Goal: Communication & Community: Ask a question

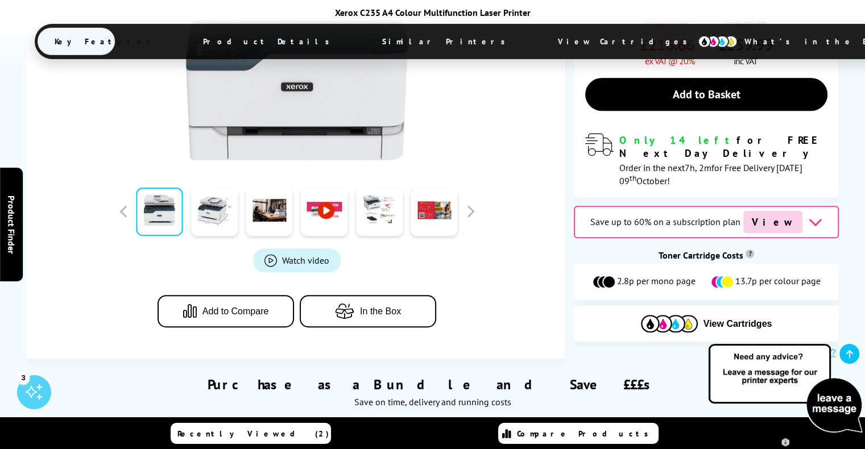
click at [845, 400] on img at bounding box center [785, 388] width 159 height 93
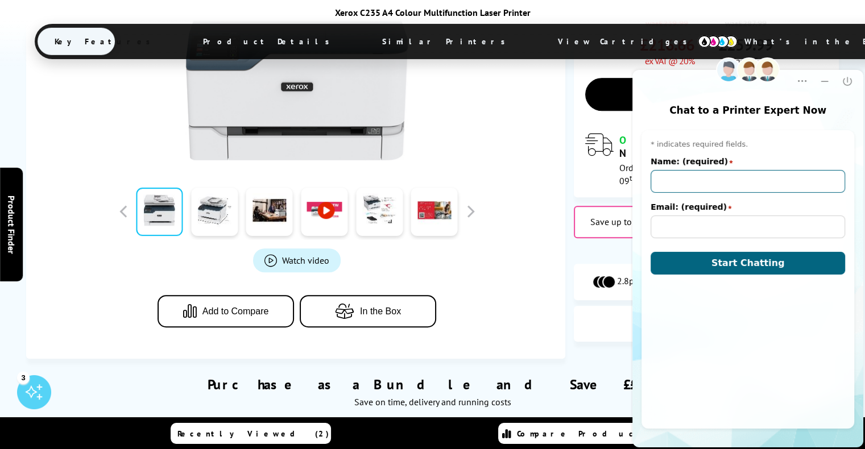
click at [725, 181] on input "Name: (required)" at bounding box center [748, 181] width 195 height 23
type input "[PERSON_NAME]"
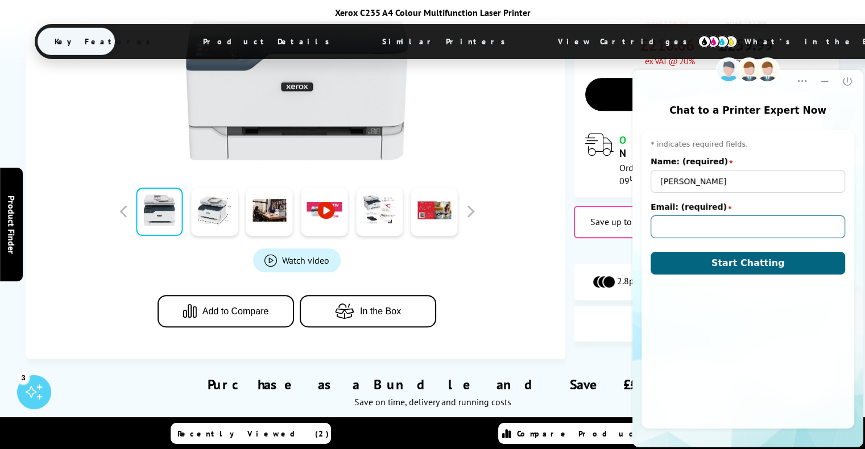
type input "[EMAIL_ADDRESS][PERSON_NAME][DOMAIN_NAME]"
click at [732, 277] on div "Pre-chat window * indicates required fields. Name: (required) star [PERSON_NAME…" at bounding box center [748, 279] width 213 height 299
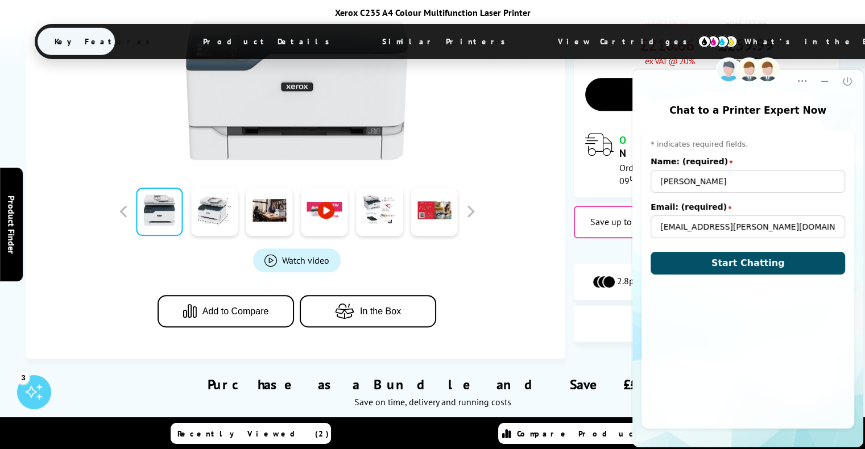
click at [733, 270] on button "Start Chatting" at bounding box center [748, 263] width 195 height 23
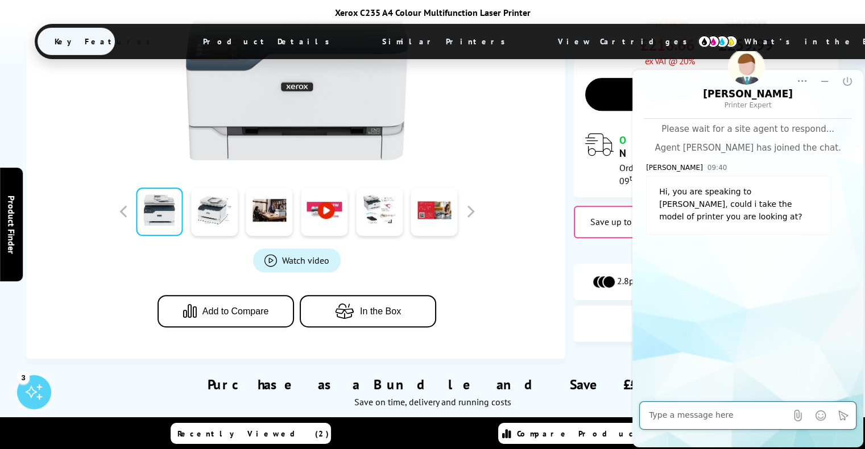
click at [719, 416] on textarea "Message input field. Type your text here and use the Send button to send." at bounding box center [718, 415] width 138 height 11
type textarea "b310"
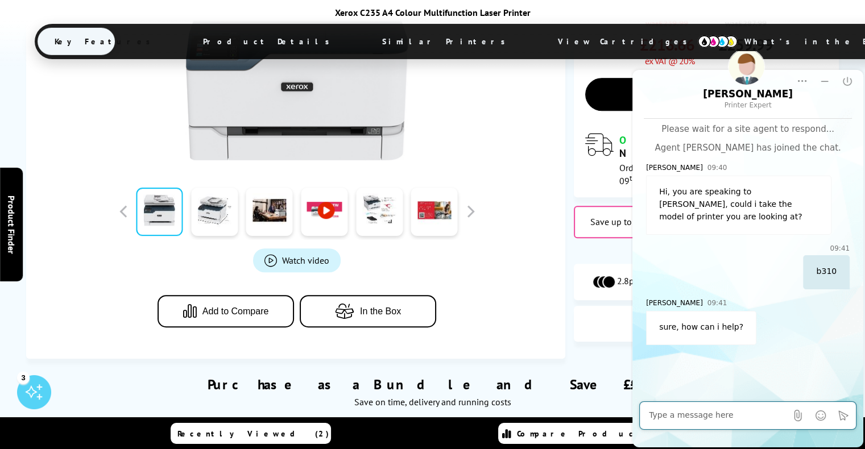
type textarea "i"
type textarea "I cahtted with your colleague ([PERSON_NAME]) [DATE]"
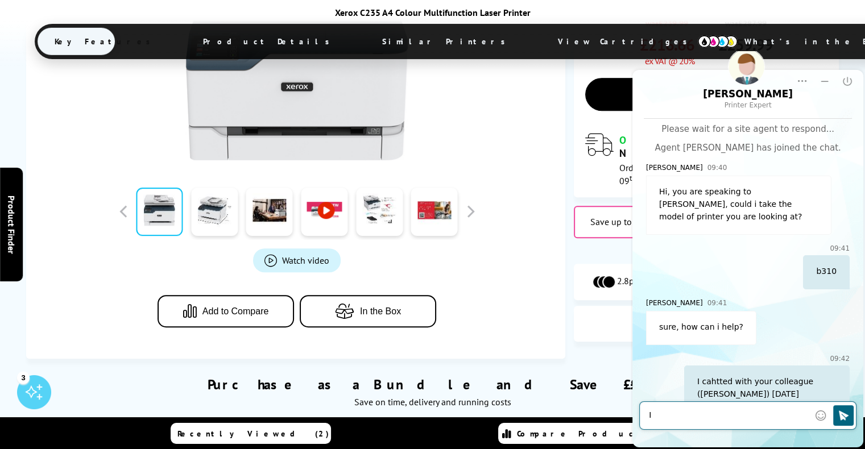
scroll to position [9, 0]
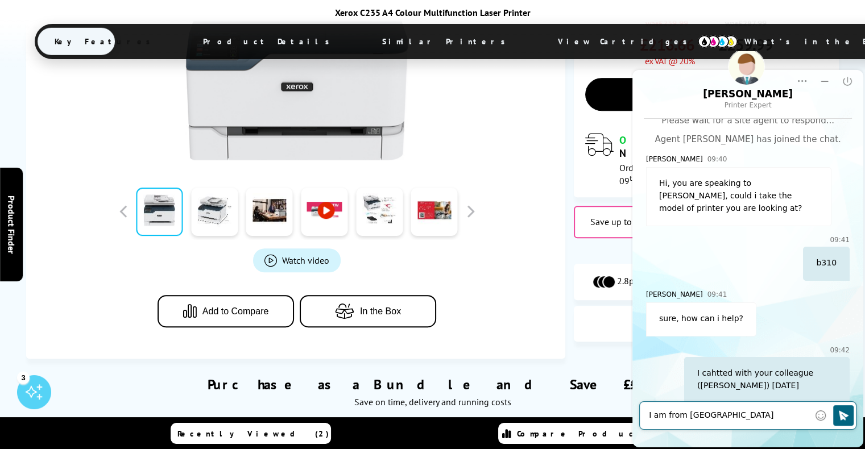
type textarea "I am from [DEMOGRAPHIC_DATA]"
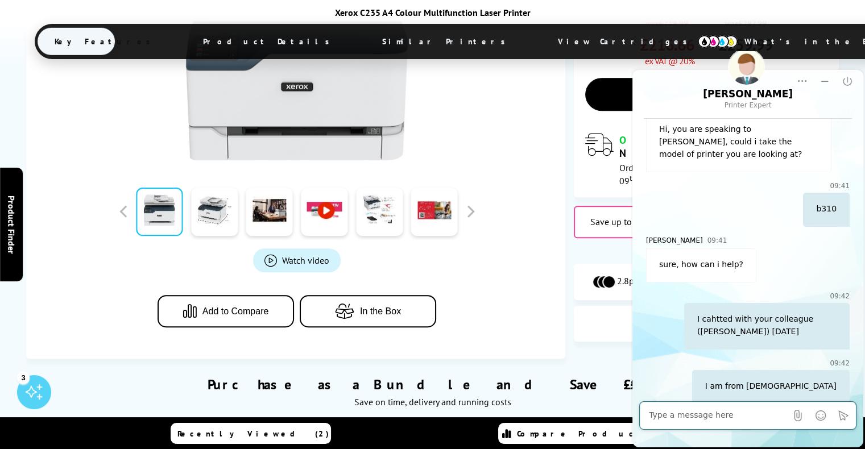
scroll to position [114, 0]
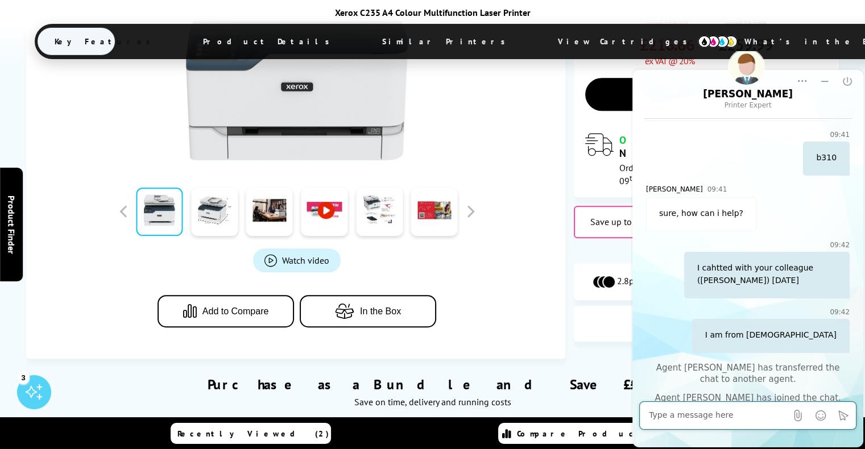
click at [700, 419] on textarea "Message input field. Type your text here and use the Send button to send." at bounding box center [718, 415] width 138 height 11
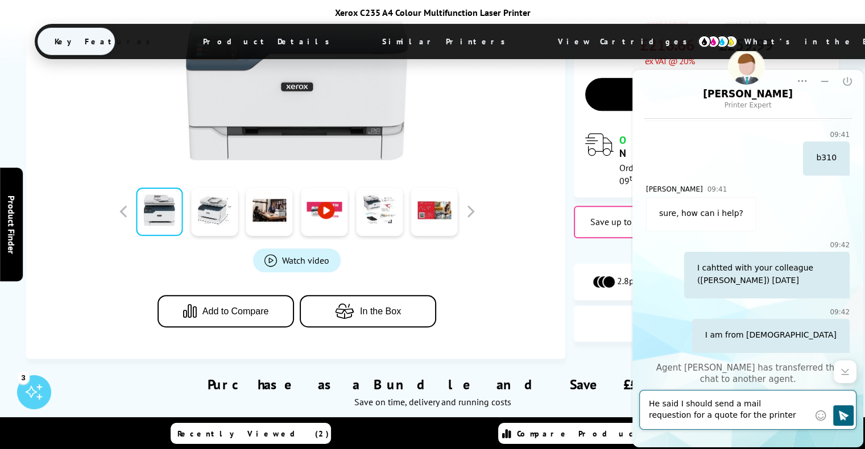
type textarea "He said I should send a mail requestion for a quote for the printer toner"
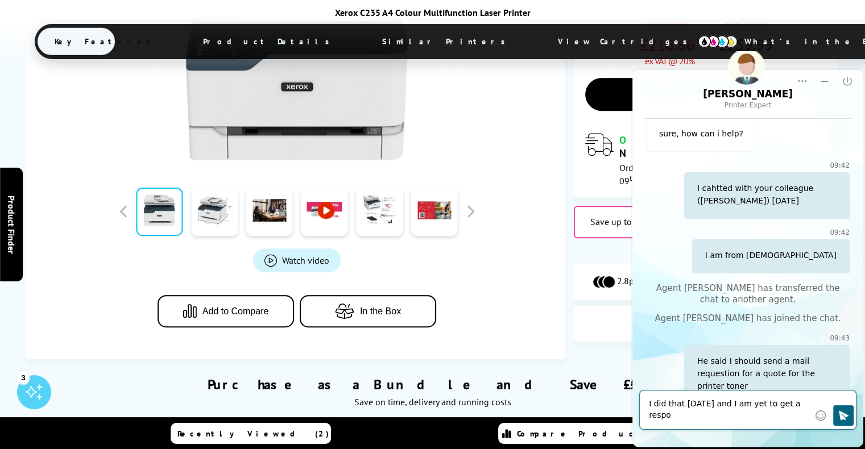
scroll to position [205, 0]
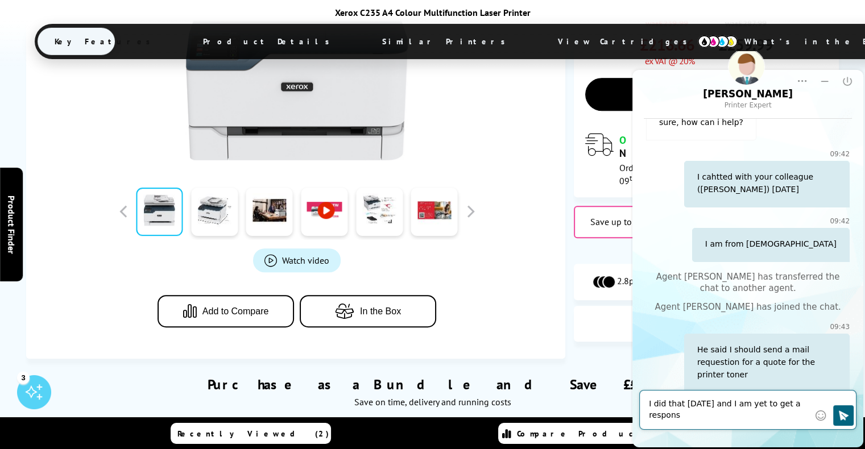
type textarea "I did that [DATE] and I am yet to get a response"
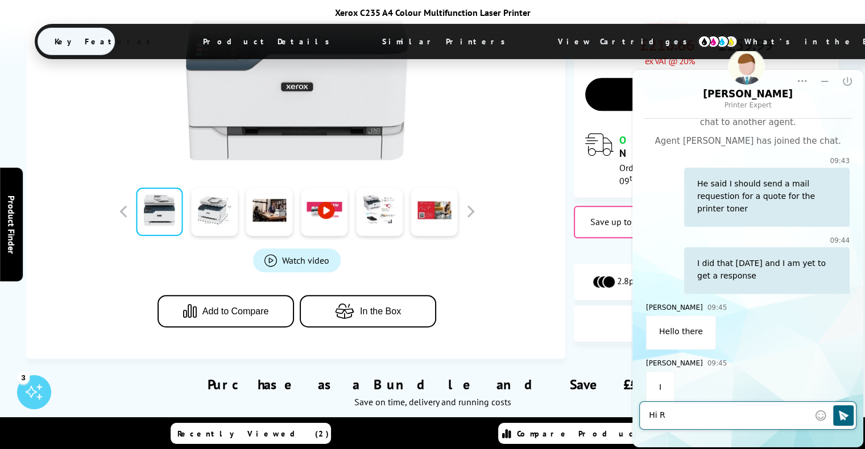
scroll to position [427, 0]
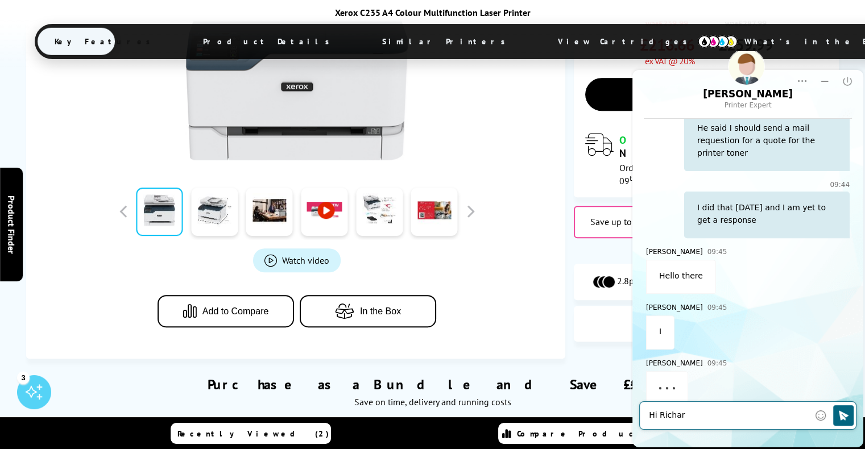
type textarea "Hi [PERSON_NAME]"
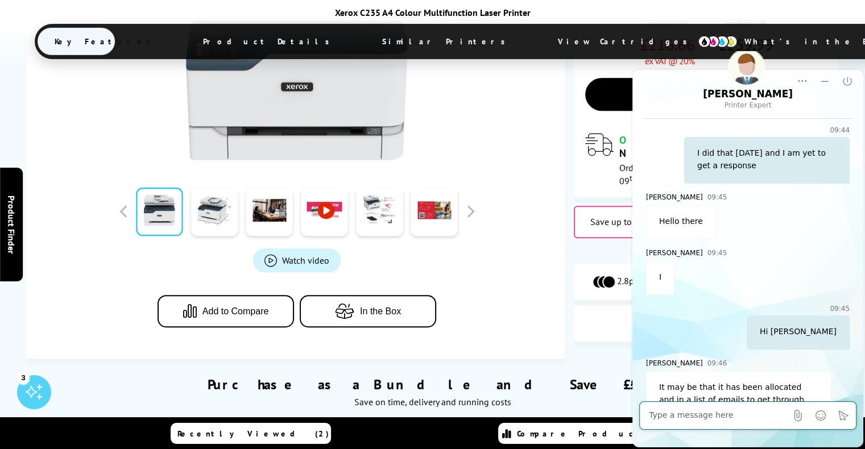
scroll to position [506, 0]
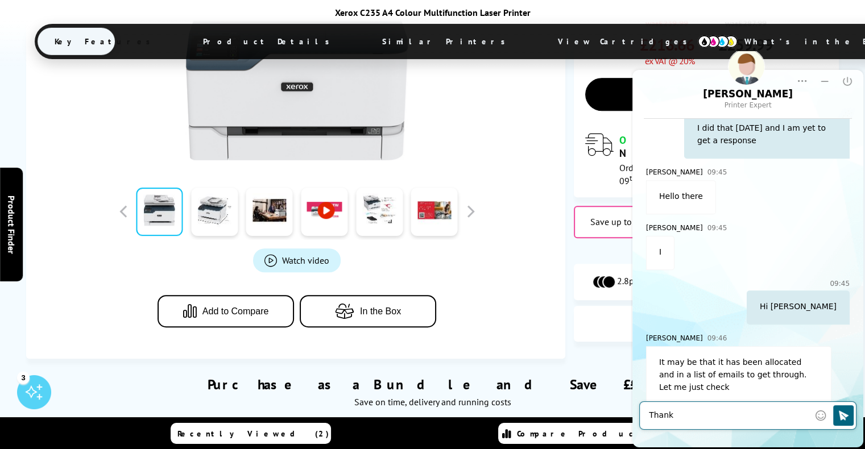
type textarea "Thanks"
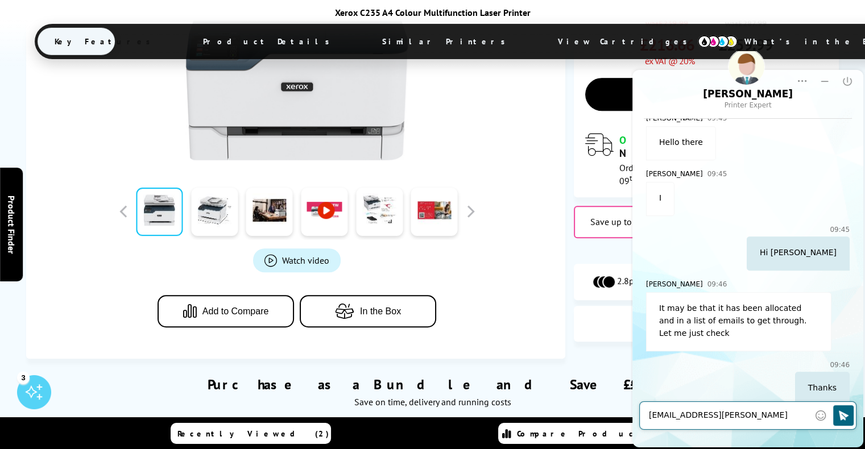
type textarea "[EMAIL_ADDRESS][PERSON_NAME][DOMAIN_NAME]"
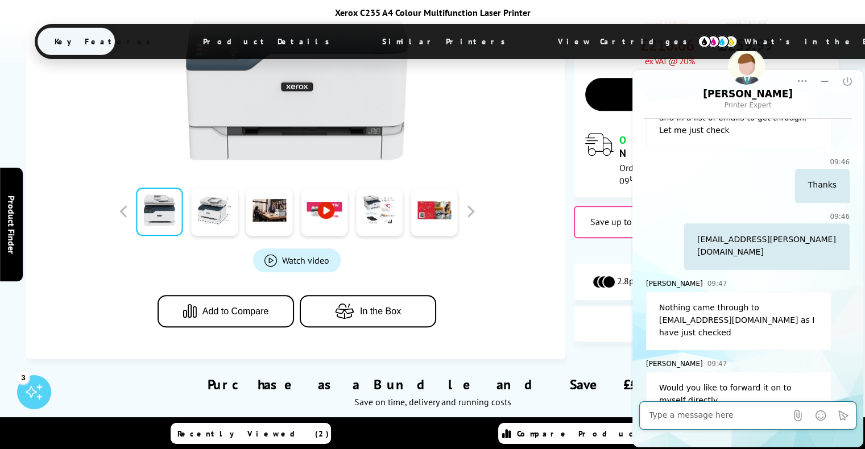
scroll to position [819, 0]
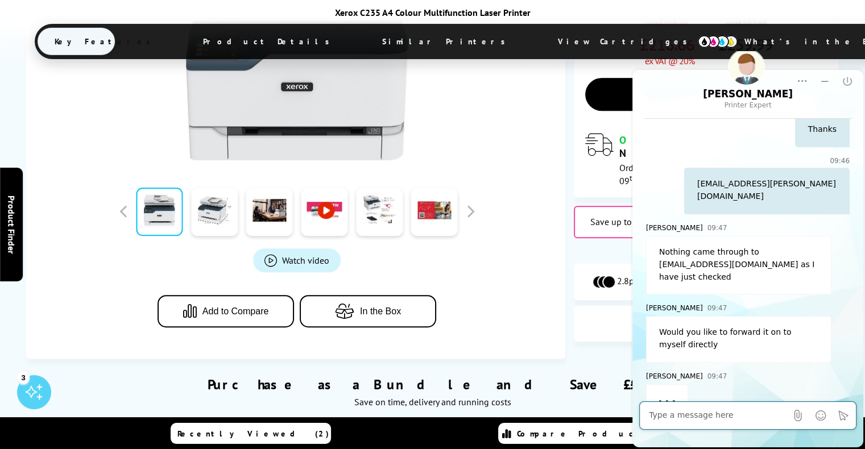
click at [723, 414] on textarea "Message input field. Type your text here and use the Send button to send." at bounding box center [718, 415] width 138 height 11
type textarea "ok"
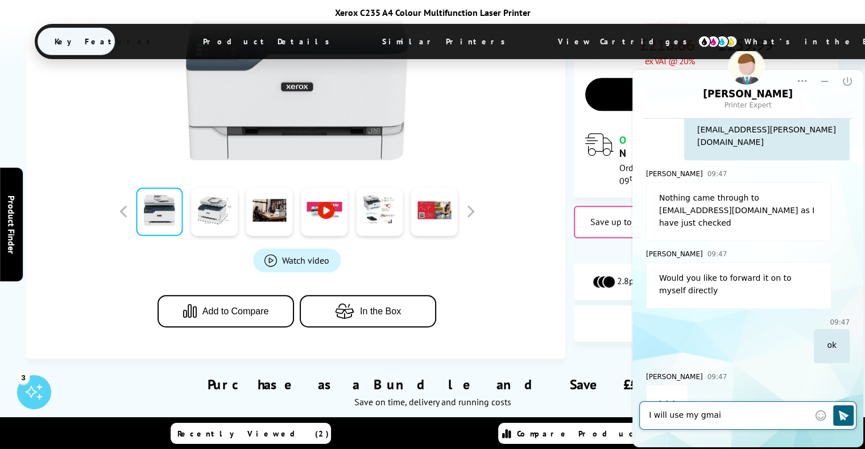
type textarea "I will use my gmail"
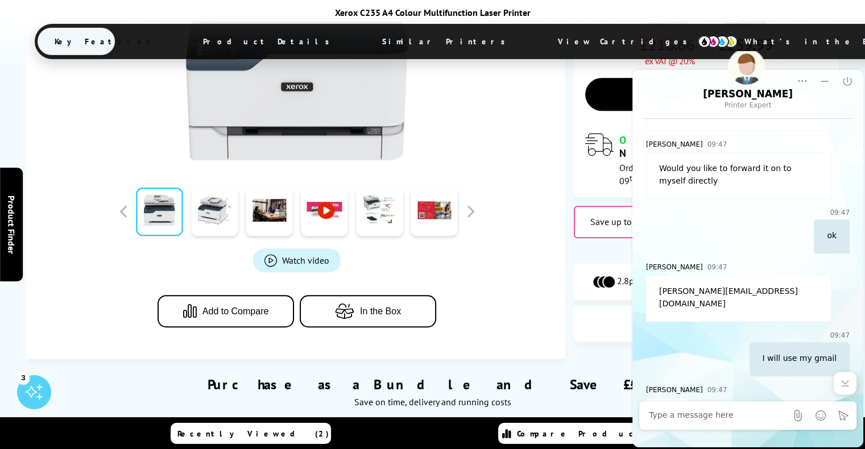
drag, startPoint x: 741, startPoint y: 262, endPoint x: 657, endPoint y: 266, distance: 83.7
click at [657, 275] on div "[PERSON_NAME][EMAIL_ADDRESS][DOMAIN_NAME]" at bounding box center [738, 298] width 185 height 47
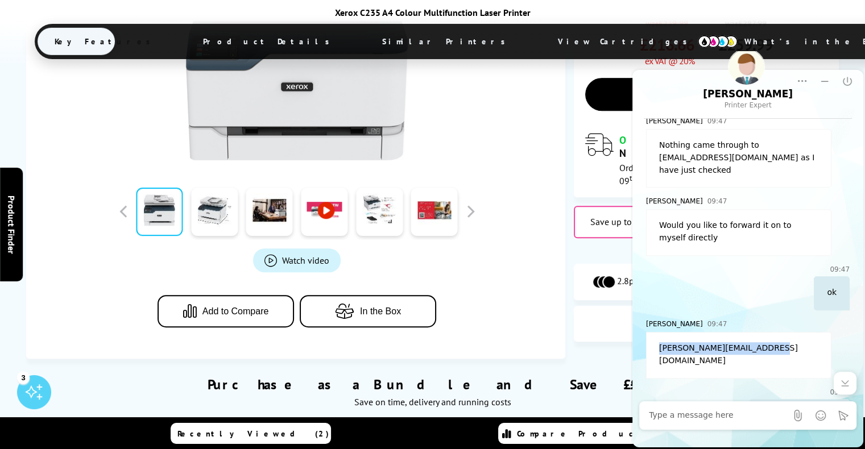
drag, startPoint x: 670, startPoint y: 265, endPoint x: 696, endPoint y: 316, distance: 57.5
copy div "[PERSON_NAME][EMAIL_ADDRESS][DOMAIN_NAME]"
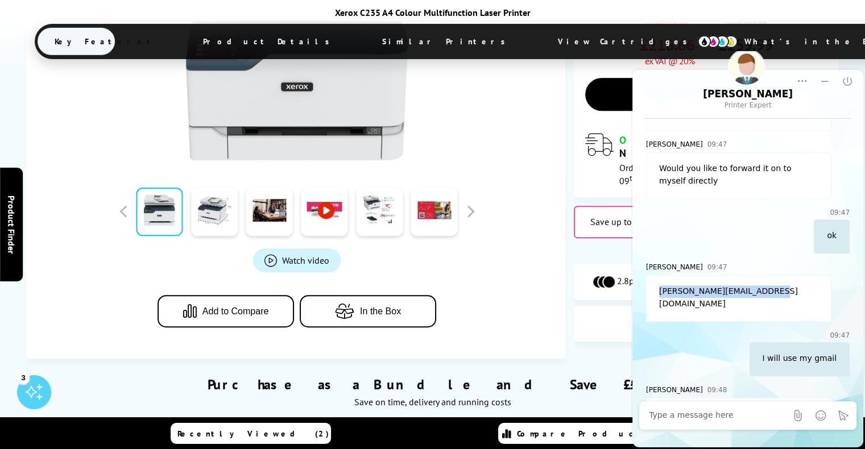
scroll to position [1008, 0]
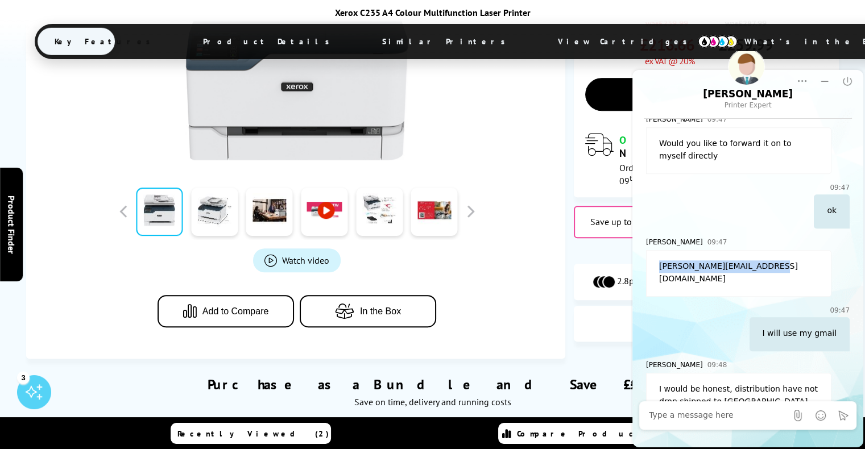
click at [706, 408] on div at bounding box center [718, 415] width 138 height 23
click at [706, 413] on textarea "Message input field. Type your text here and use the Send button to send." at bounding box center [718, 415] width 138 height 11
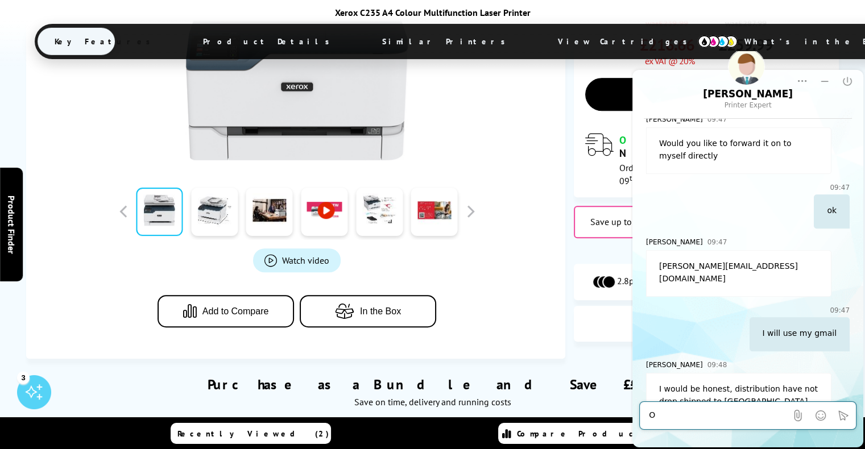
type textarea "Ok"
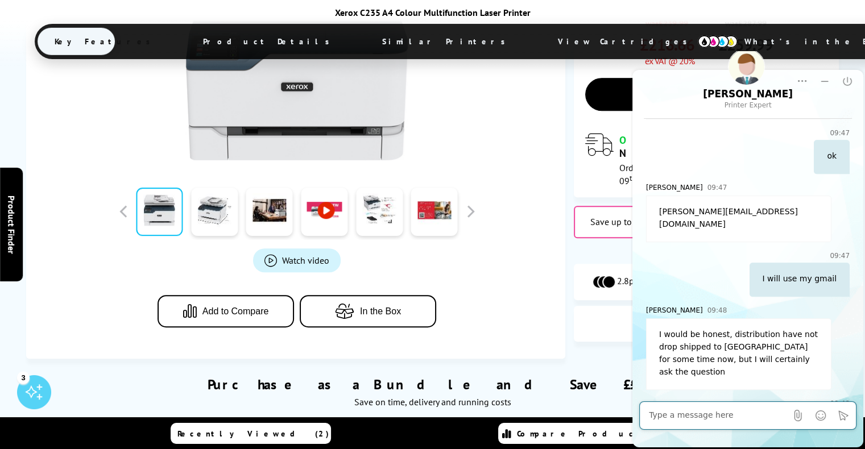
click at [683, 422] on div at bounding box center [718, 415] width 138 height 23
click at [683, 419] on textarea "Message input field. Type your text here and use the Send button to send." at bounding box center [718, 415] width 138 height 11
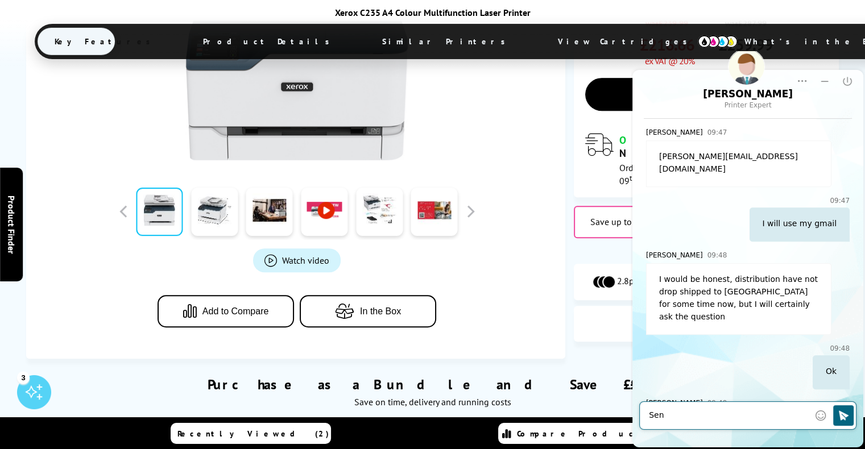
type textarea "Sent"
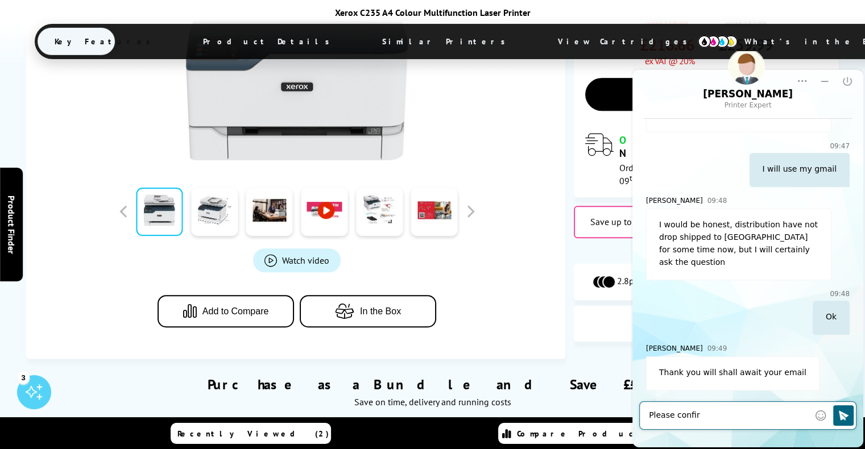
type textarea "Please confirm"
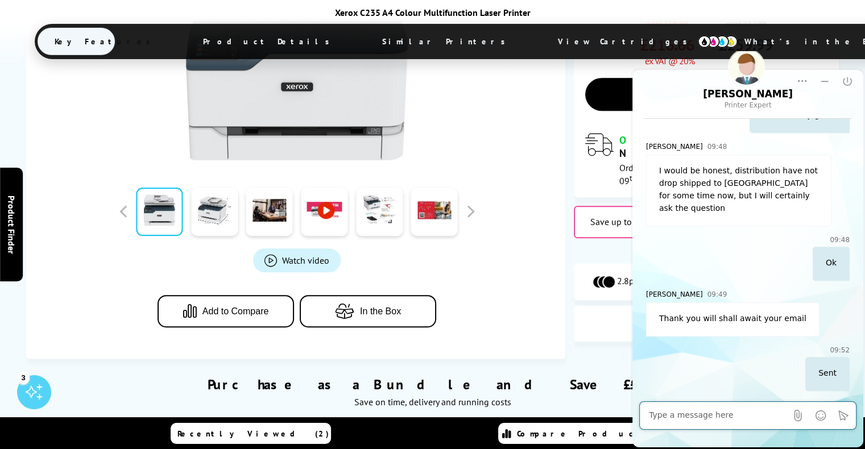
scroll to position [1247, 0]
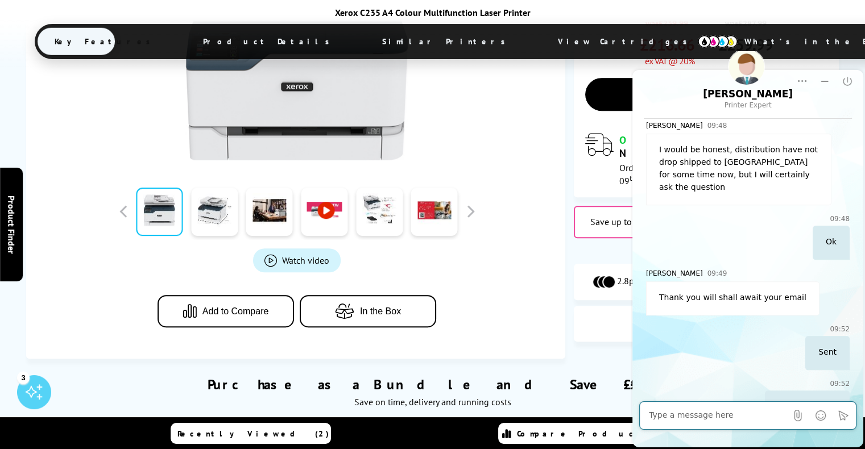
click at [586, 359] on div "Purchase as a Bundle and Save £££s Save on time, delivery and running costs" at bounding box center [432, 386] width 813 height 55
click at [821, 81] on icon "Minimize" at bounding box center [824, 81] width 11 height 11
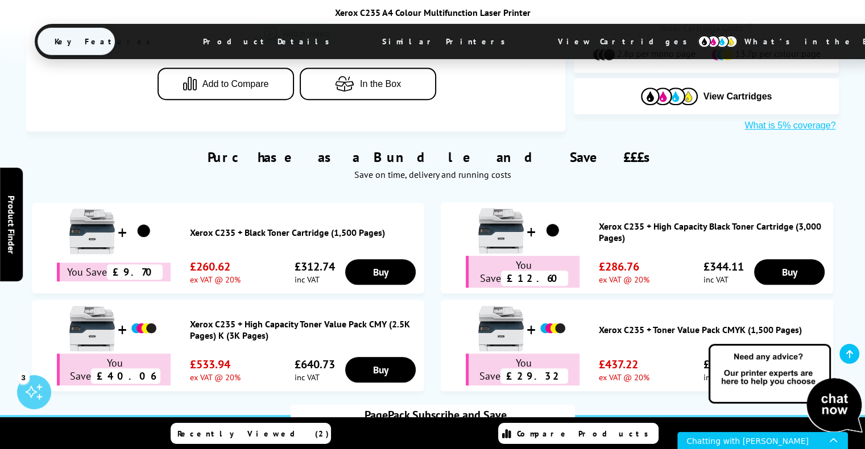
scroll to position [0, 0]
click at [773, 444] on div "Chatting with [PERSON_NAME]" at bounding box center [757, 441] width 143 height 16
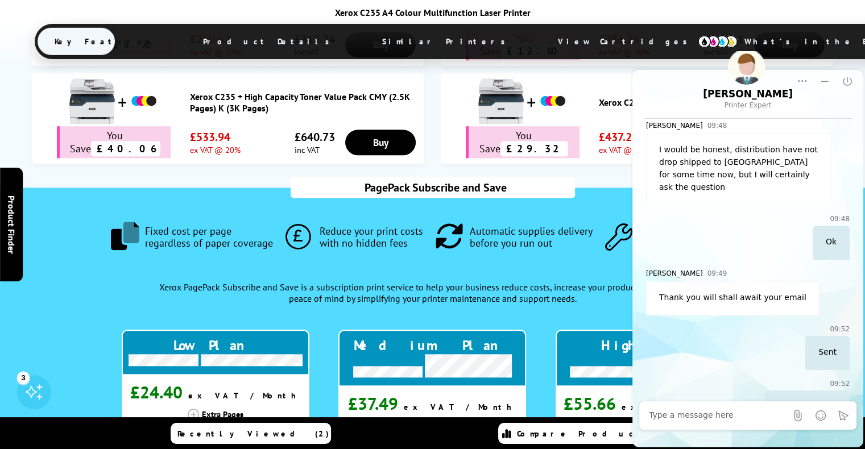
scroll to position [911, 0]
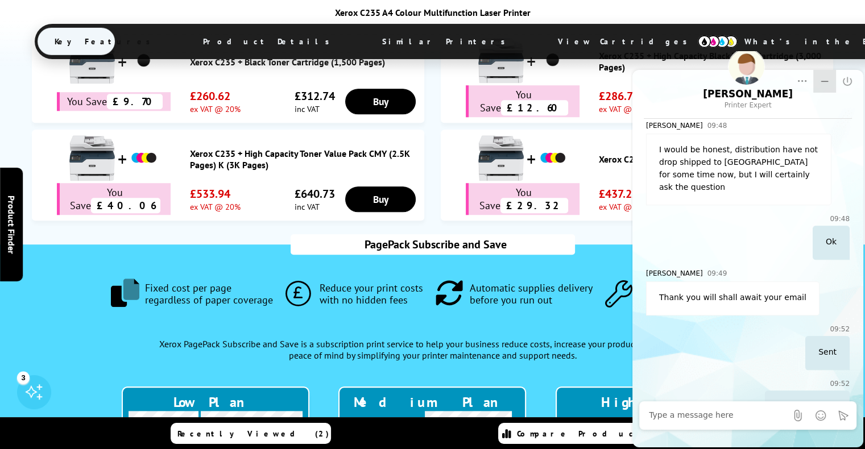
click at [820, 78] on icon "Minimize" at bounding box center [824, 81] width 11 height 11
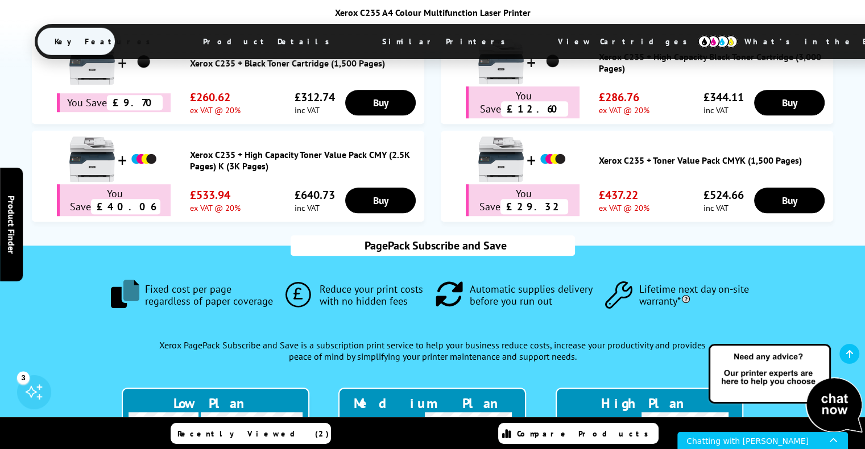
scroll to position [797, 0]
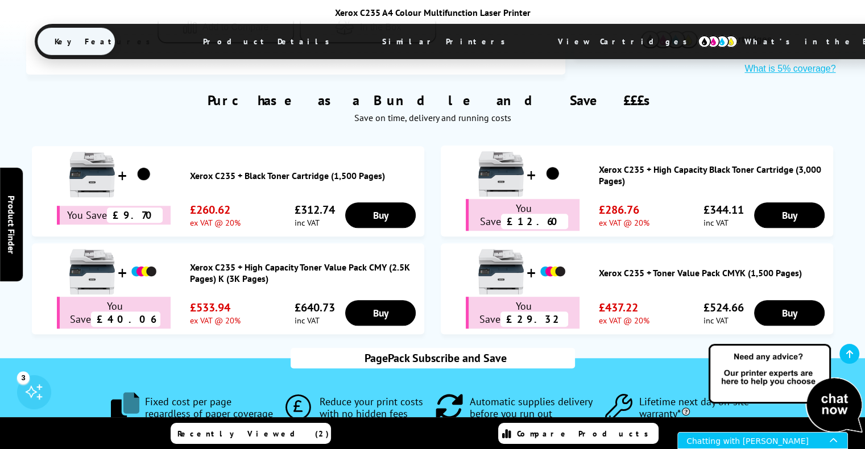
click at [734, 440] on div "Chatting with [PERSON_NAME]" at bounding box center [757, 441] width 143 height 16
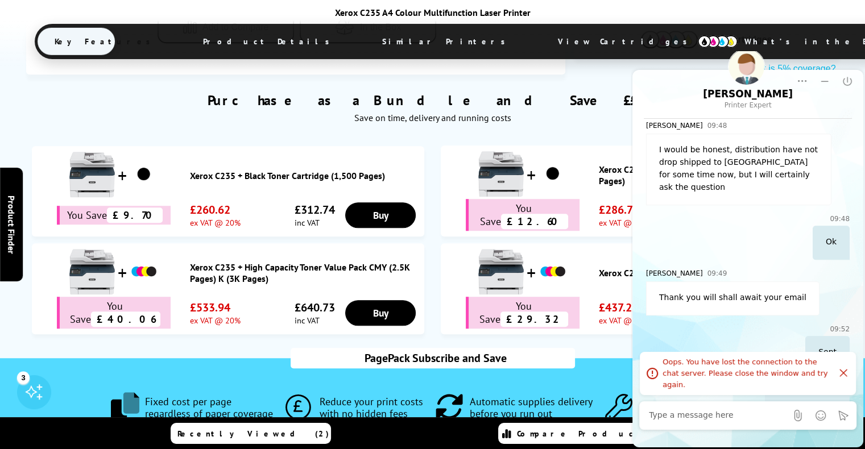
scroll to position [1247, 0]
click at [842, 377] on icon "Click to close the system error message" at bounding box center [843, 372] width 11 height 11
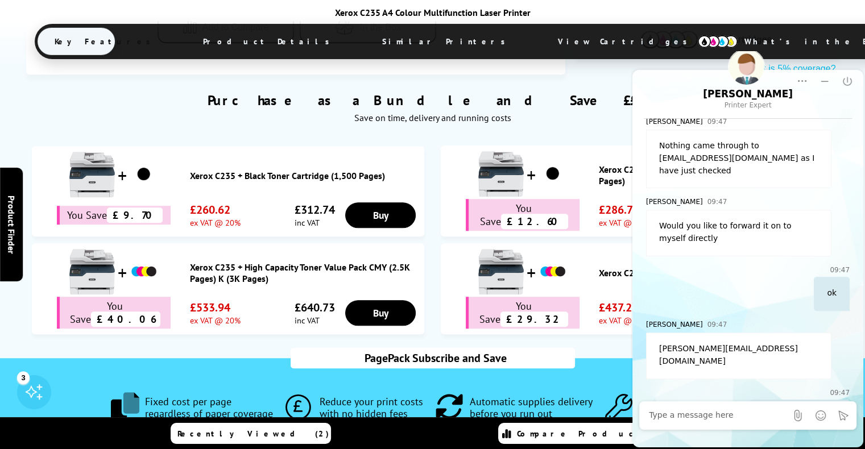
scroll to position [905, 0]
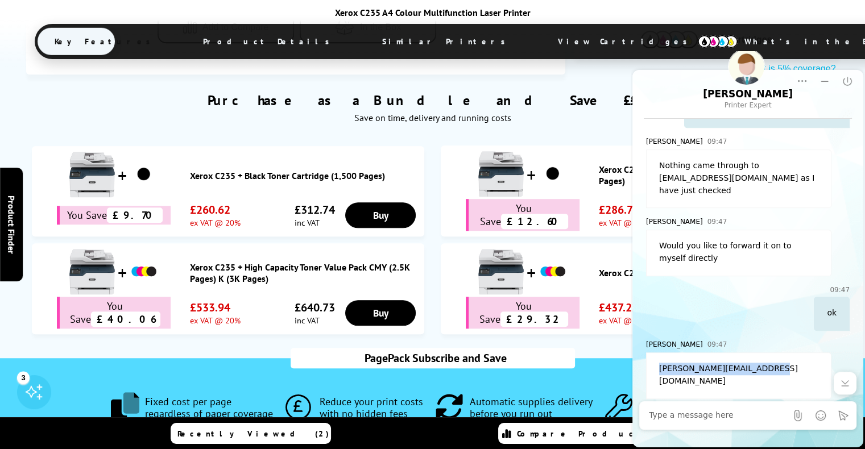
drag, startPoint x: 752, startPoint y: 340, endPoint x: 651, endPoint y: 341, distance: 101.8
click at [651, 353] on div "[PERSON_NAME][EMAIL_ADDRESS][DOMAIN_NAME]" at bounding box center [738, 376] width 185 height 47
copy div "[PERSON_NAME][EMAIL_ADDRESS][DOMAIN_NAME]"
